Goal: Information Seeking & Learning: Learn about a topic

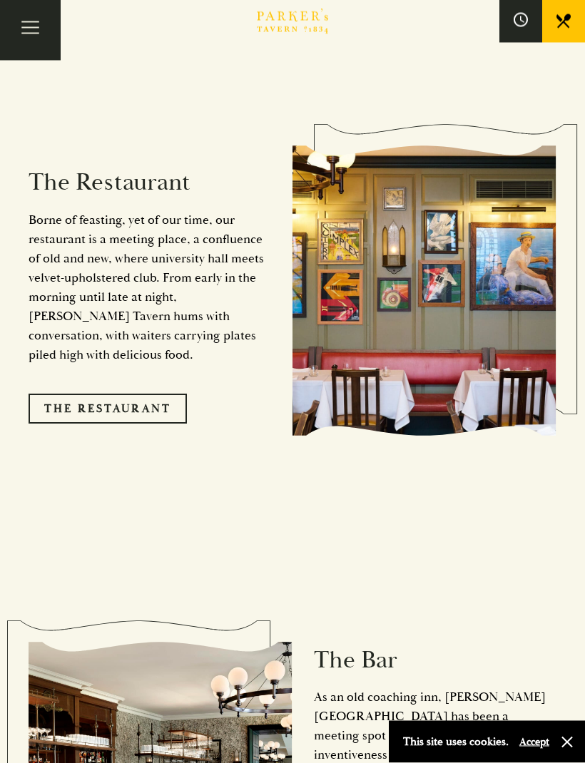
scroll to position [1345, 0]
click at [106, 394] on link "The Restaurant" at bounding box center [108, 409] width 158 height 30
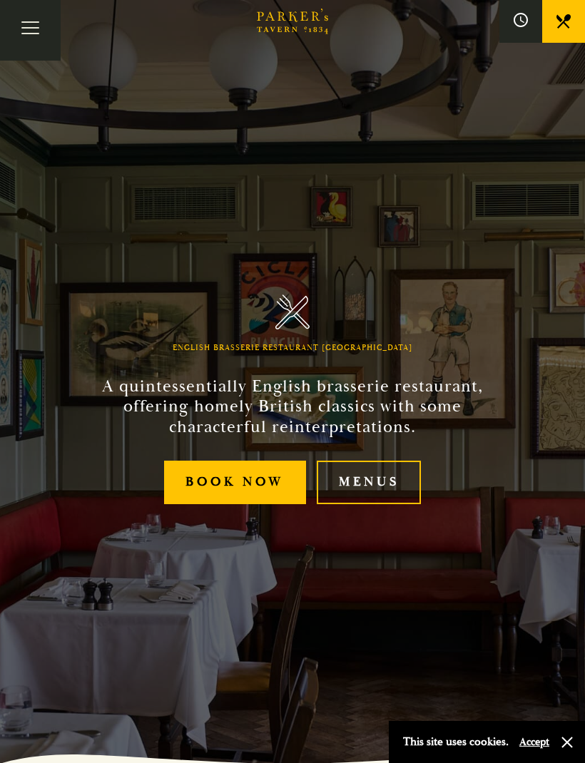
click at [377, 504] on link "Menus" at bounding box center [369, 483] width 104 height 44
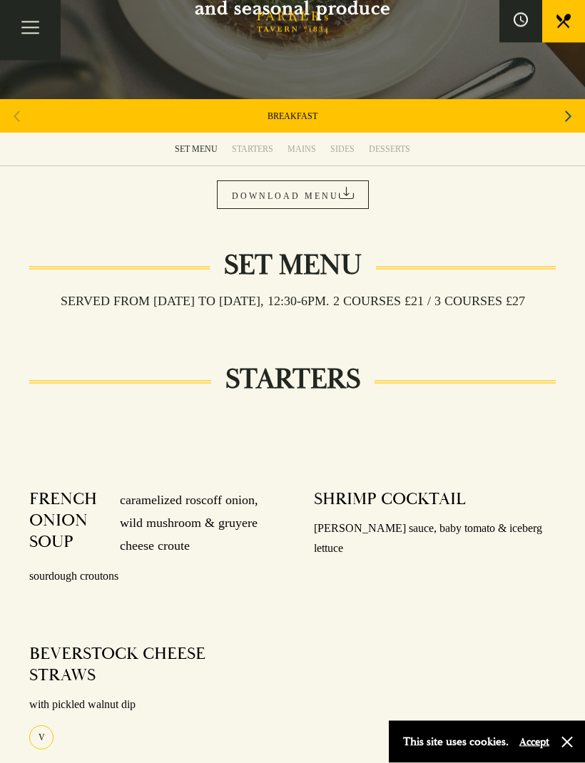
scroll to position [168, 0]
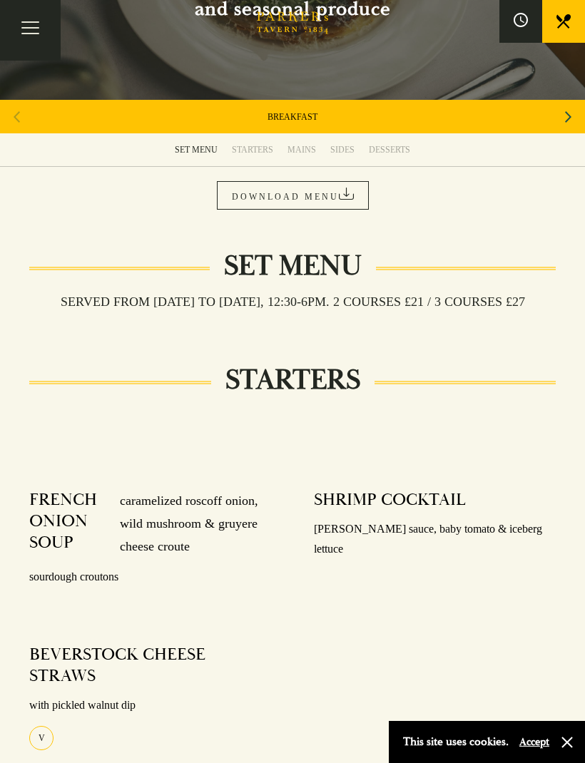
click at [551, 114] on div "BREAKFAST" at bounding box center [292, 117] width 585 height 34
click at [576, 106] on div "Next slide" at bounding box center [567, 116] width 19 height 31
click at [566, 112] on icon "Next slide" at bounding box center [568, 116] width 6 height 11
click at [567, 106] on icon "Next slide" at bounding box center [568, 116] width 6 height 31
click at [273, 113] on link "[DATE] ROAST" at bounding box center [292, 116] width 58 height 11
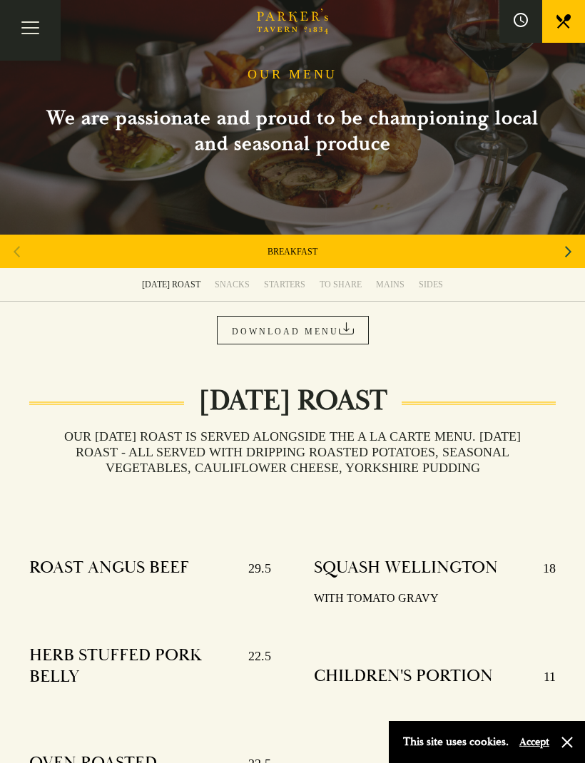
scroll to position [32, 0]
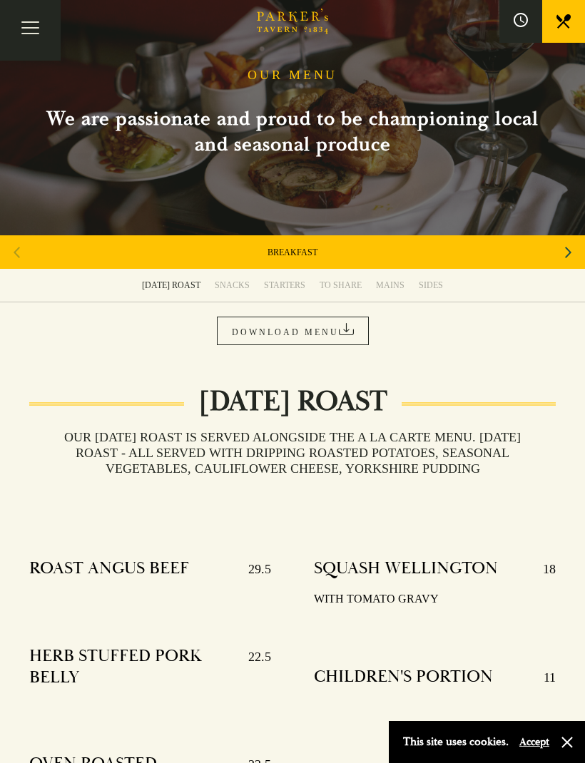
click at [576, 240] on div "Next slide" at bounding box center [567, 252] width 19 height 31
click at [575, 240] on div "Next slide" at bounding box center [567, 252] width 19 height 31
click at [575, 250] on div "Next slide" at bounding box center [567, 252] width 19 height 31
click at [567, 252] on icon "Next slide" at bounding box center [568, 252] width 6 height 31
click at [566, 245] on icon "Next slide" at bounding box center [568, 252] width 6 height 31
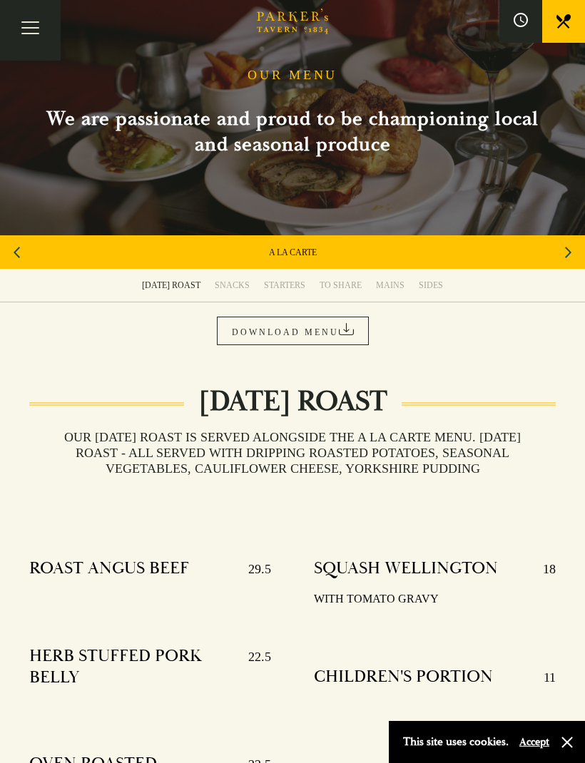
click at [566, 255] on icon "Next slide" at bounding box center [568, 252] width 6 height 11
click at [285, 255] on link "DESSERT" at bounding box center [293, 252] width 36 height 11
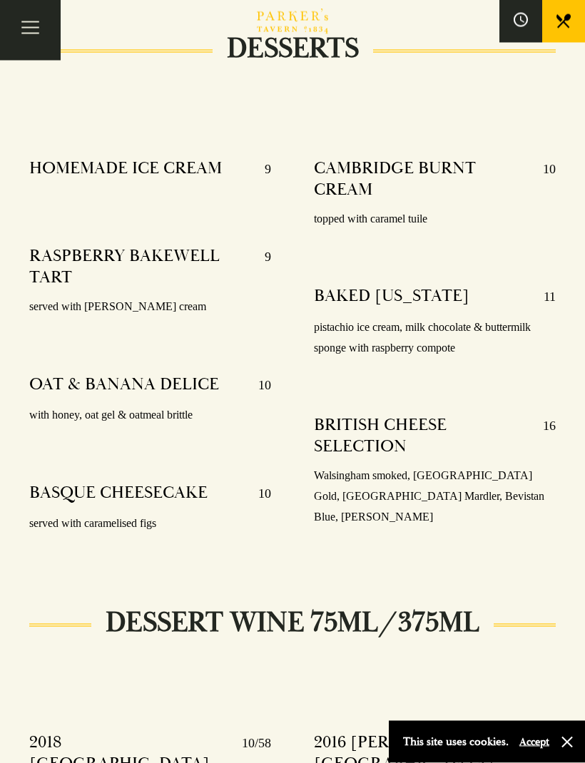
scroll to position [385, 0]
click at [556, 762] on div "This site uses cookies. Accept" at bounding box center [487, 742] width 196 height 42
click at [538, 749] on button "Accept" at bounding box center [534, 742] width 30 height 14
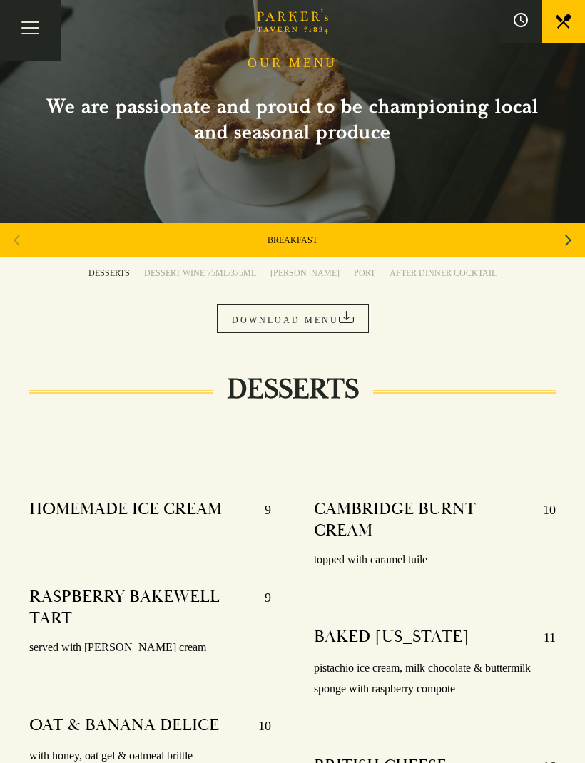
scroll to position [0, 0]
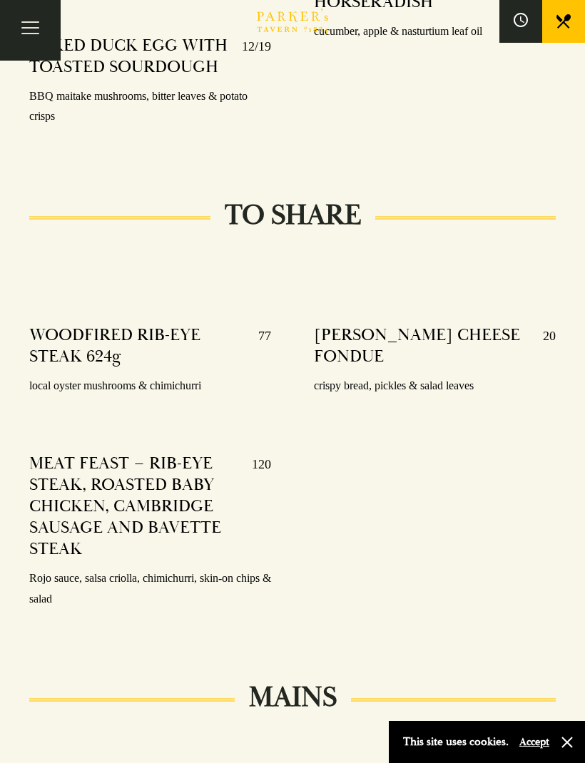
scroll to position [1869, 0]
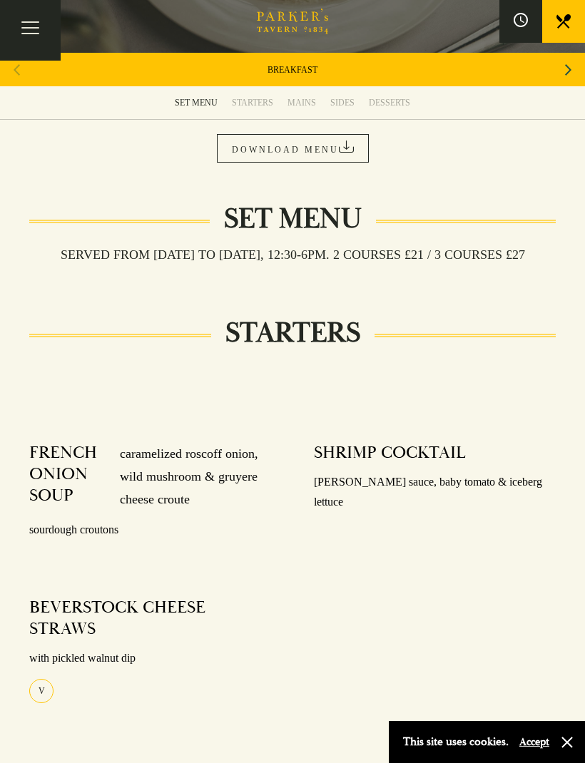
scroll to position [214, 0]
